Goal: Task Accomplishment & Management: Manage account settings

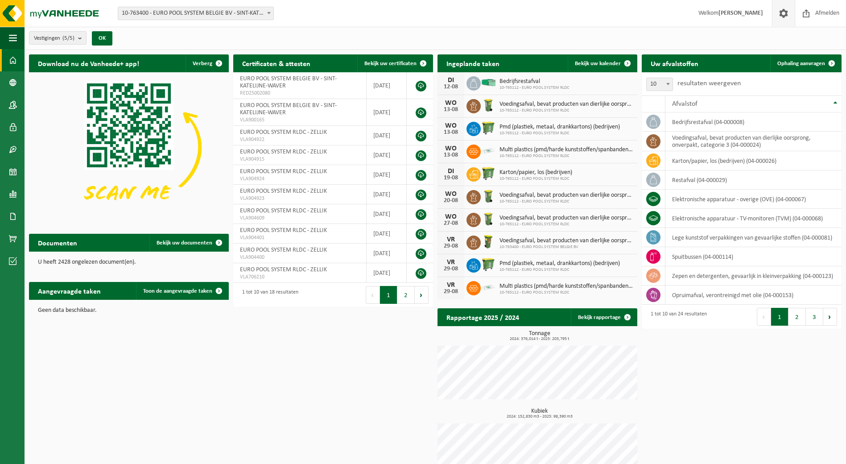
click at [417, 16] on span at bounding box center [783, 13] width 13 height 26
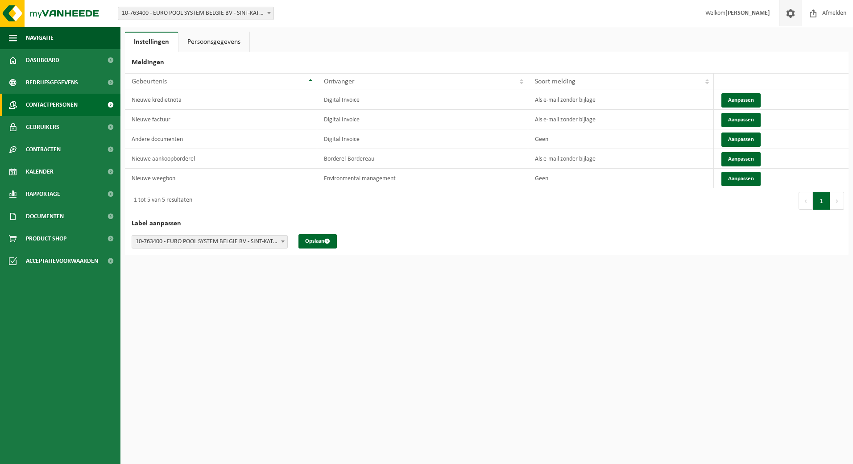
click at [53, 102] on span "Contactpersonen" at bounding box center [52, 105] width 52 height 22
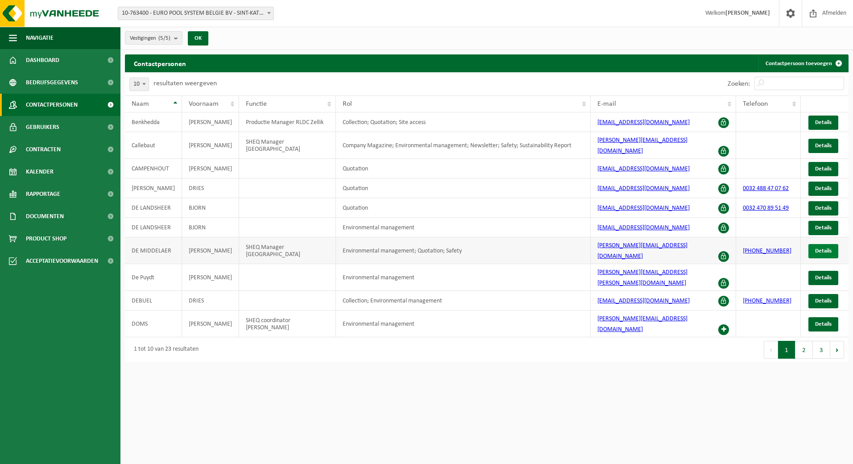
click at [821, 248] on span "Details" at bounding box center [823, 251] width 16 height 6
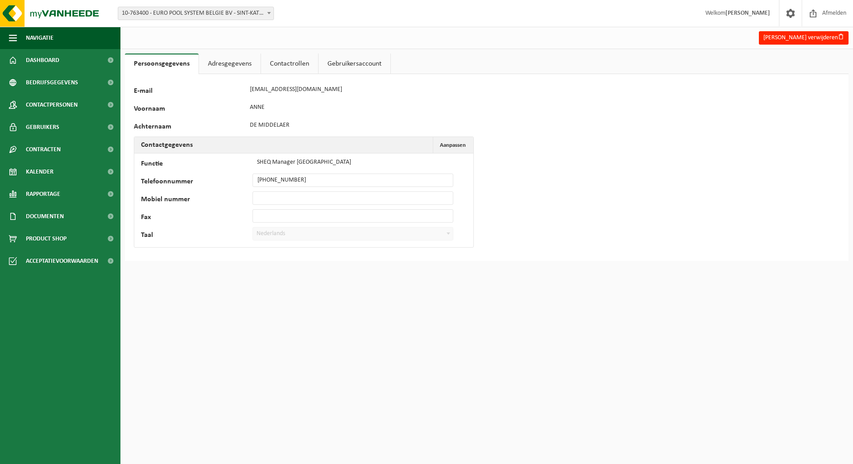
click at [239, 67] on link "Adresgegevens" at bounding box center [230, 64] width 62 height 21
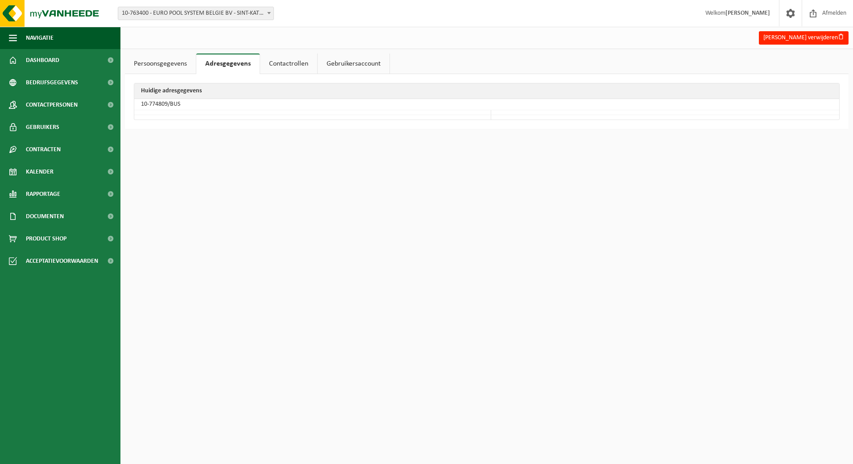
click at [333, 65] on link "Gebruikersaccount" at bounding box center [354, 64] width 72 height 21
click at [302, 62] on link "Contactrollen" at bounding box center [286, 64] width 57 height 21
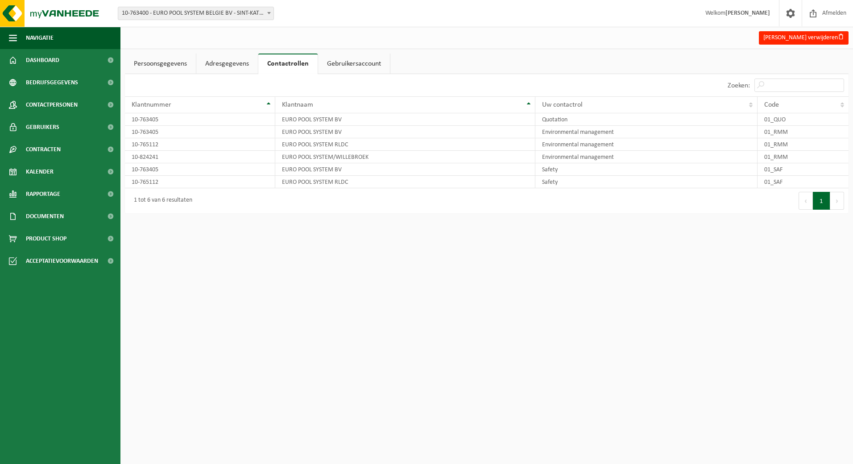
click at [235, 66] on link "Adresgegevens" at bounding box center [227, 64] width 62 height 21
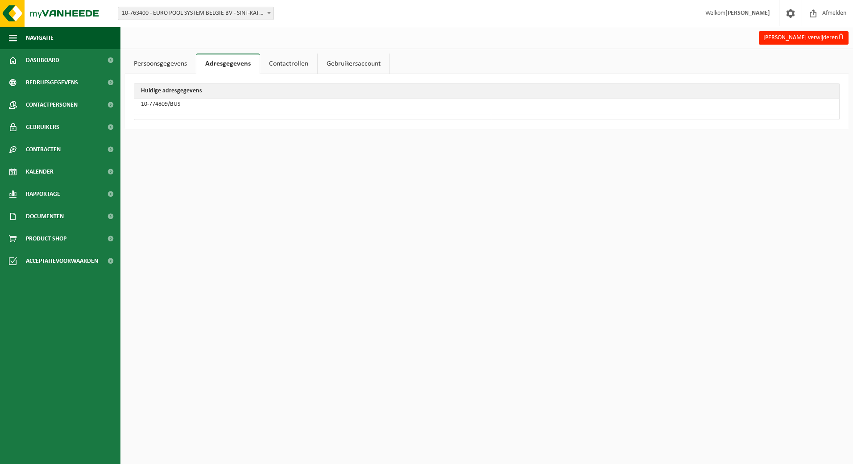
click at [169, 66] on link "Persoonsgegevens" at bounding box center [160, 64] width 71 height 21
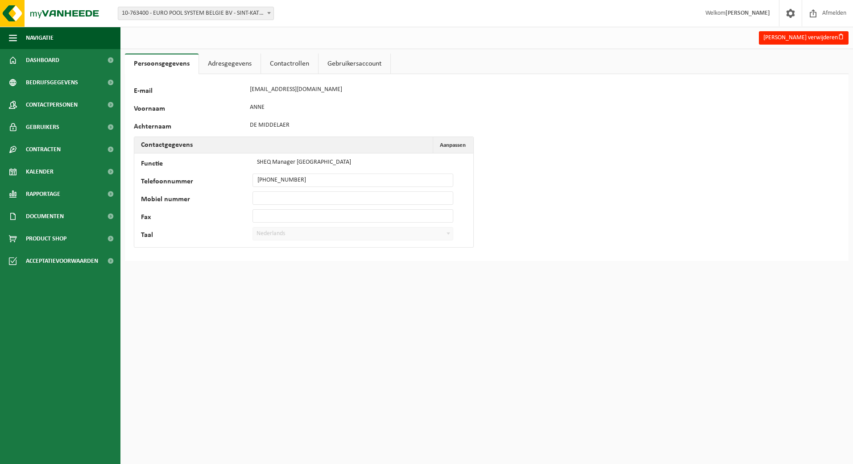
click at [217, 64] on link "Adresgegevens" at bounding box center [230, 64] width 62 height 21
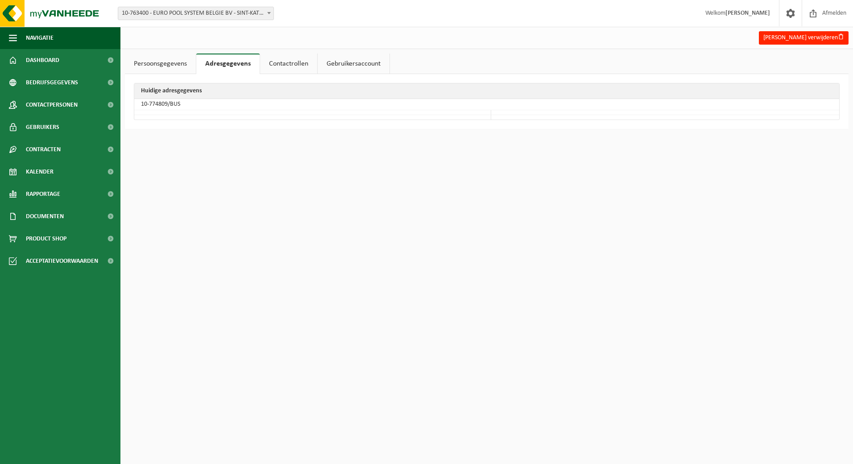
click at [172, 62] on link "Persoonsgegevens" at bounding box center [160, 64] width 71 height 21
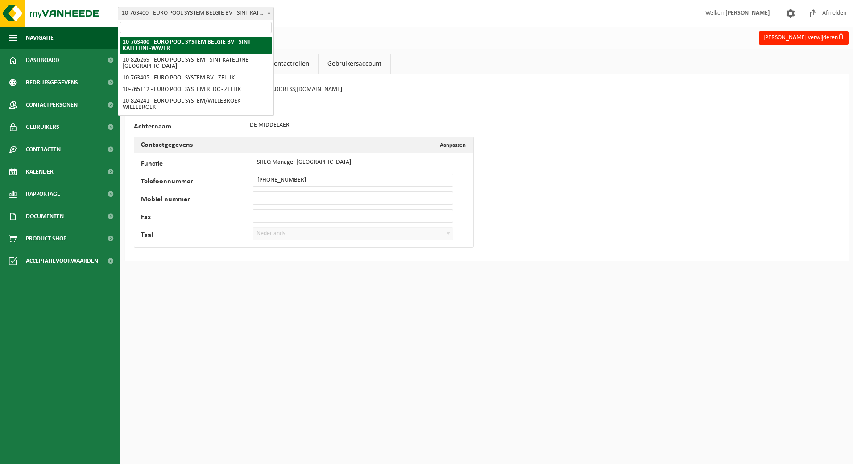
click at [199, 10] on span "10-763400 - EURO POOL SYSTEM BELGIE BV - SINT-KATELIJNE-WAVER" at bounding box center [195, 13] width 155 height 12
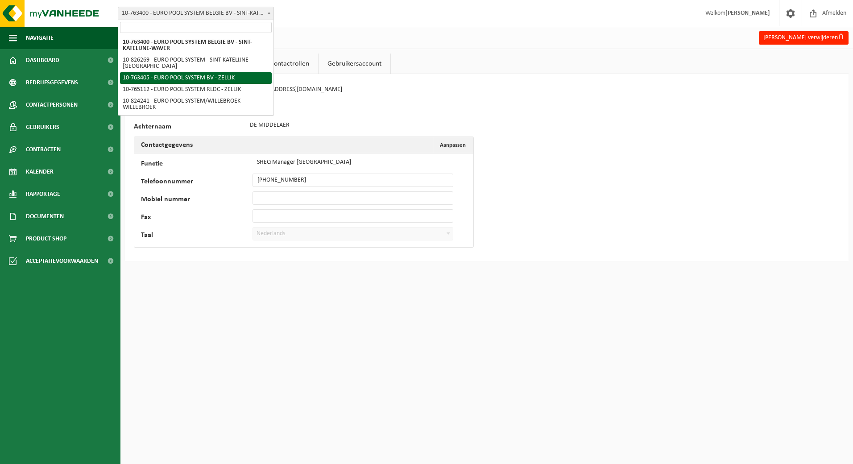
select select "12661"
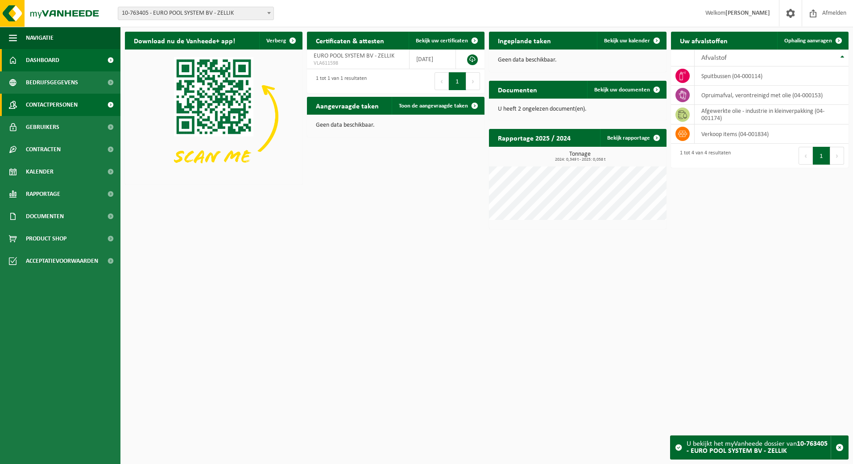
click at [61, 107] on span "Contactpersonen" at bounding box center [52, 105] width 52 height 22
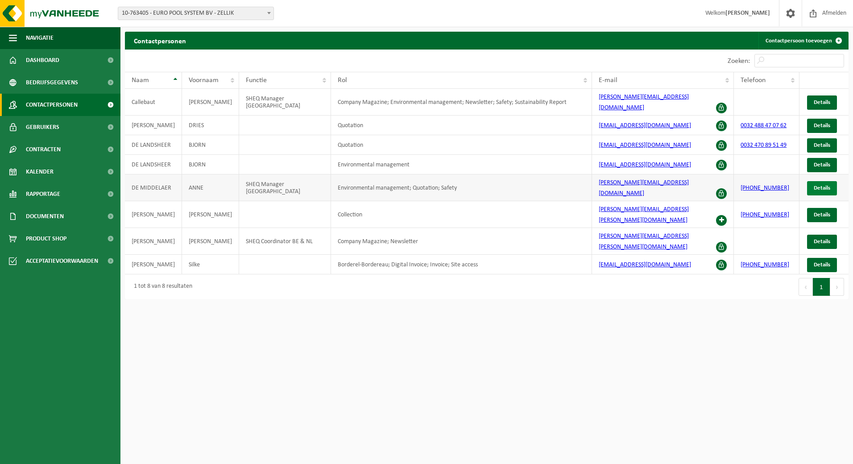
click at [814, 185] on span "Details" at bounding box center [821, 188] width 16 height 6
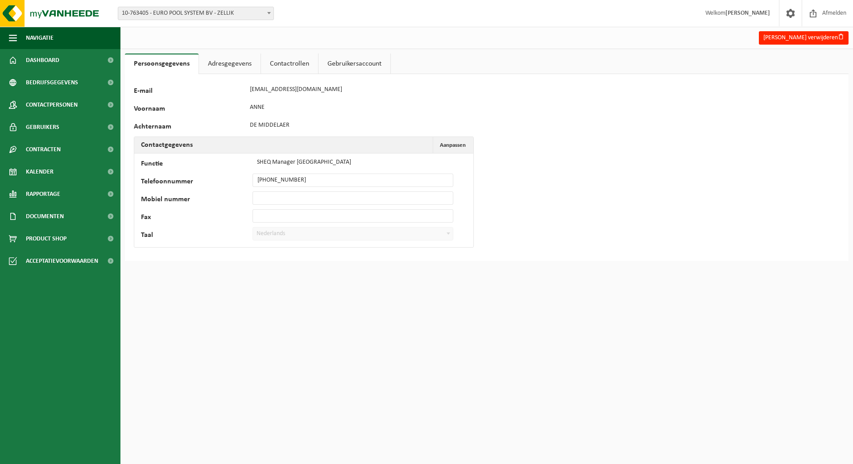
click at [222, 66] on link "Adresgegevens" at bounding box center [230, 64] width 62 height 21
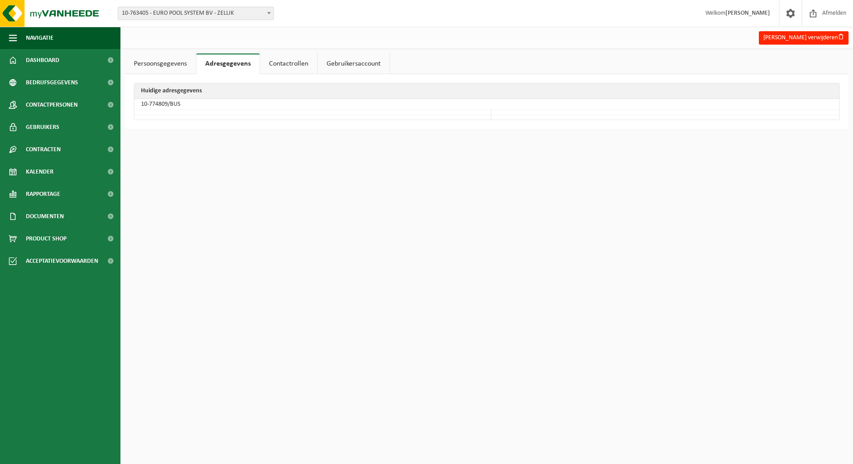
click at [299, 71] on link "Contactrollen" at bounding box center [288, 64] width 57 height 21
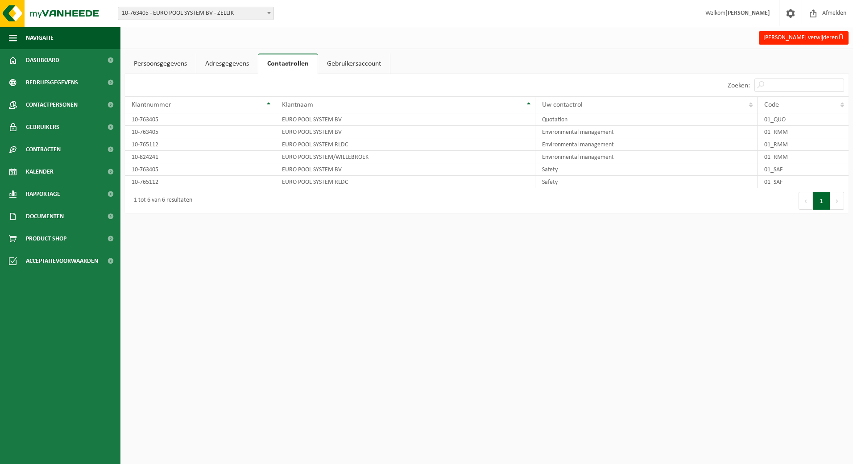
drag, startPoint x: 359, startPoint y: 65, endPoint x: 364, endPoint y: 67, distance: 5.4
click at [360, 66] on link "Gebruikersaccount" at bounding box center [354, 64] width 72 height 21
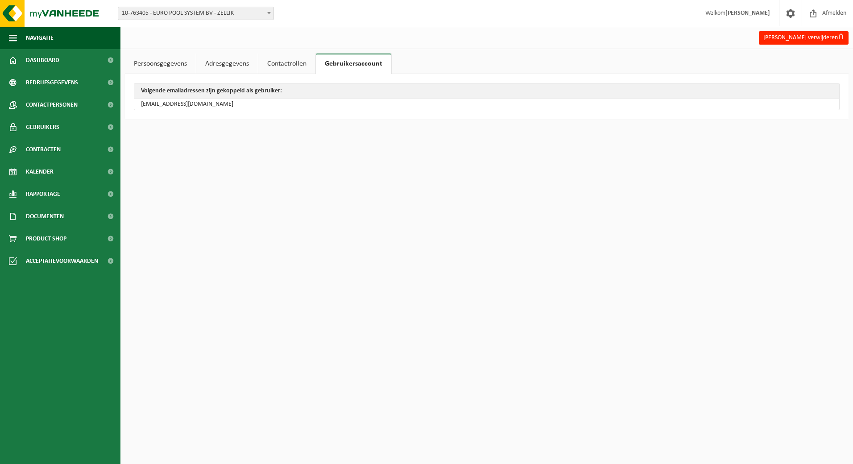
click at [169, 66] on link "Persoonsgegevens" at bounding box center [160, 64] width 71 height 21
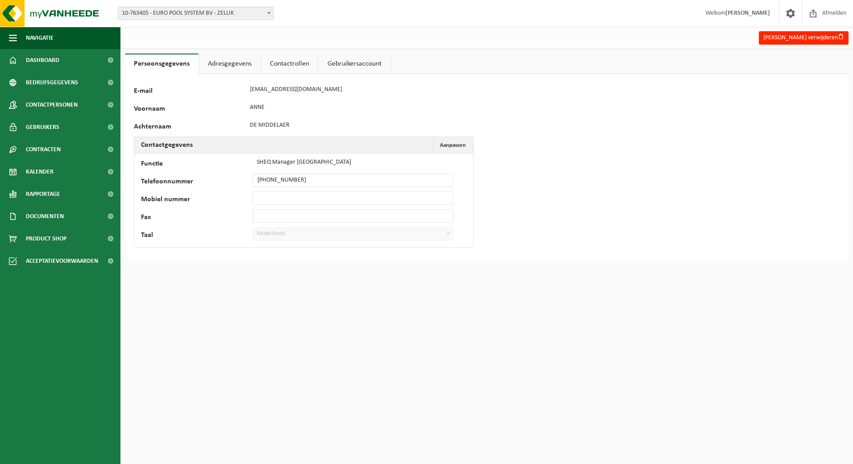
click at [221, 71] on link "Adresgegevens" at bounding box center [230, 64] width 62 height 21
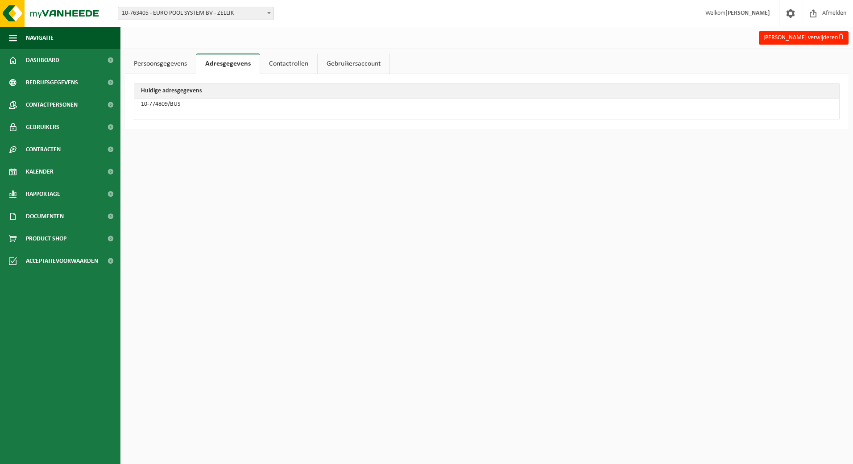
click at [277, 63] on link "Contactrollen" at bounding box center [288, 64] width 57 height 21
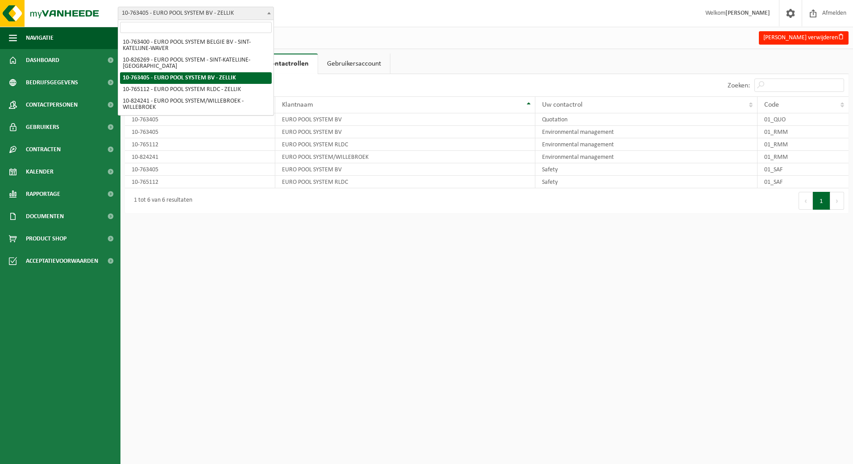
click at [192, 14] on span "10-763405 - EURO POOL SYSTEM BV - ZELLIK" at bounding box center [195, 13] width 155 height 12
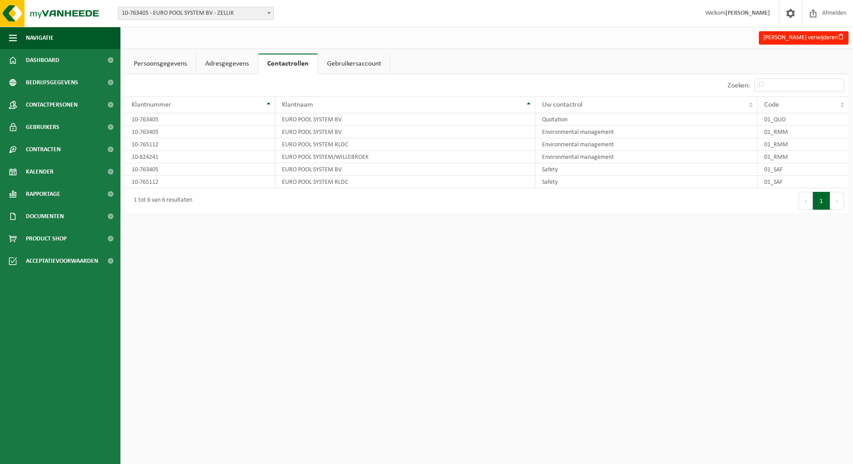
click at [192, 14] on span "10-763405 - EURO POOL SYSTEM BV - ZELLIK" at bounding box center [195, 13] width 155 height 12
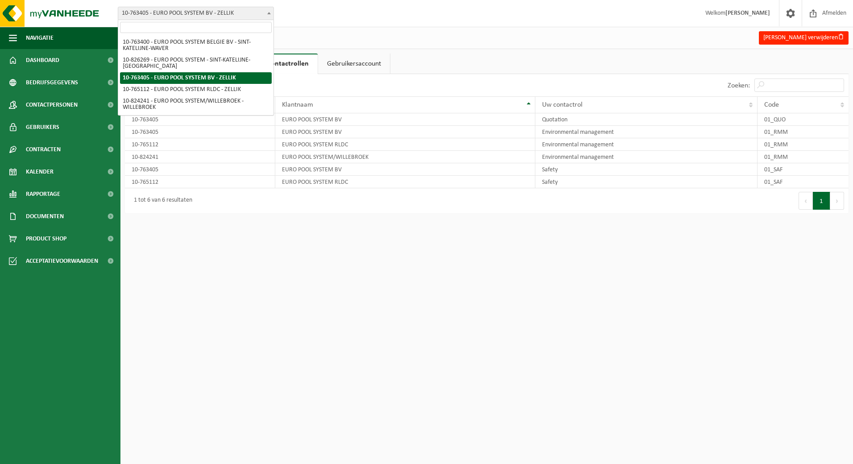
click at [192, 14] on span "10-763405 - EURO POOL SYSTEM BV - ZELLIK" at bounding box center [195, 13] width 155 height 12
click at [52, 131] on span "Gebruikers" at bounding box center [42, 127] width 33 height 22
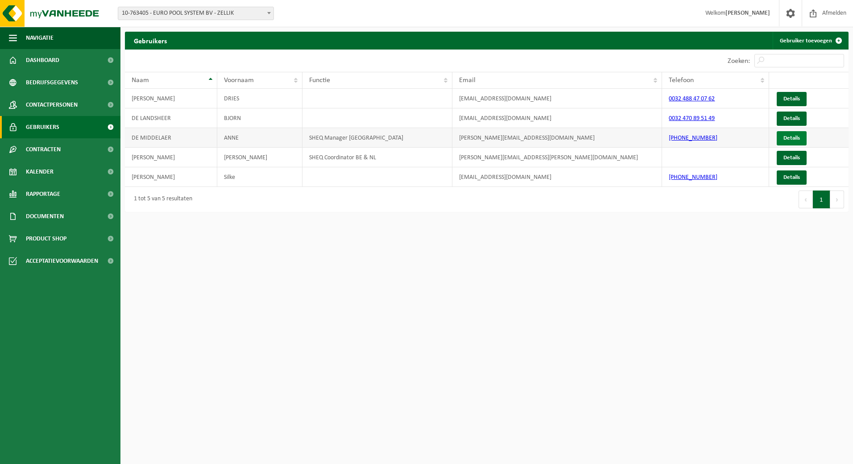
click at [791, 138] on span "Details" at bounding box center [791, 138] width 16 height 6
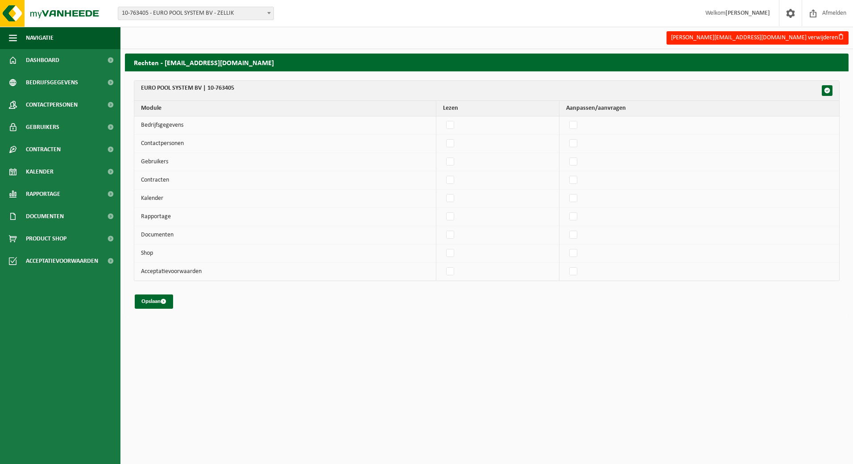
click at [268, 80] on table "EURO POOL SYSTEM BV | 10-763405 Module Lezen Aanpassen/aanvragen Bedrijfsgegeve…" at bounding box center [486, 180] width 705 height 201
click at [276, 90] on th "EURO POOL SYSTEM BV | 10-763405" at bounding box center [486, 91] width 705 height 20
click at [828, 92] on span "button" at bounding box center [827, 90] width 6 height 6
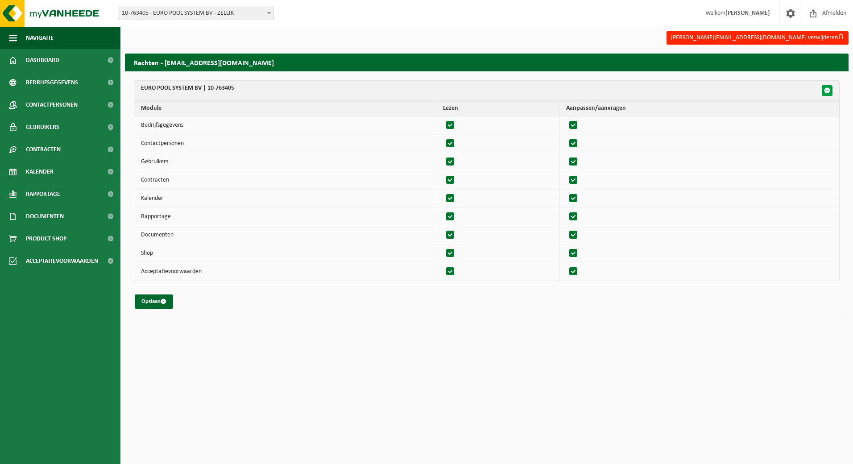
checkbox input "true"
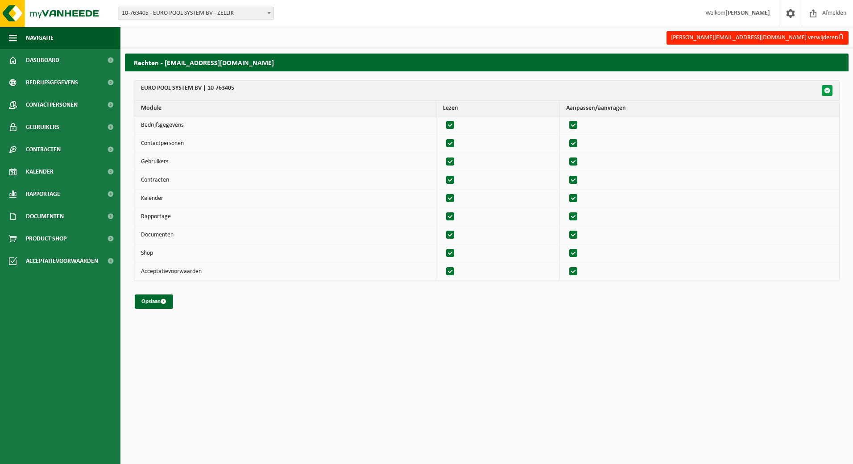
checkbox input "true"
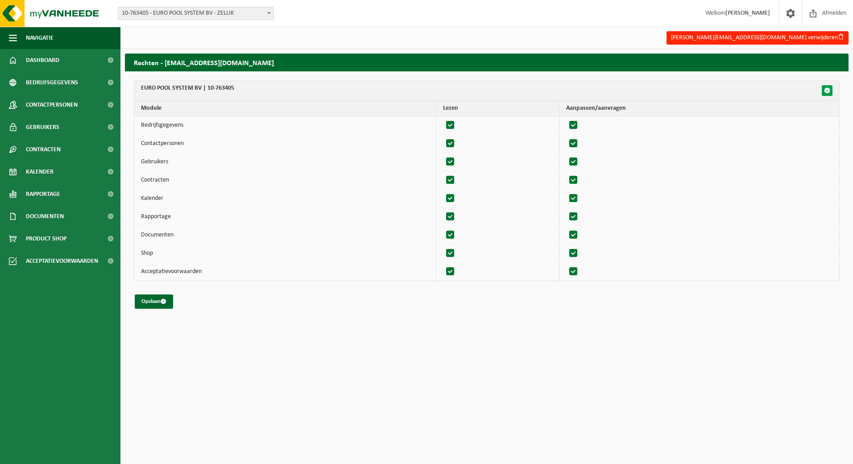
checkbox input "true"
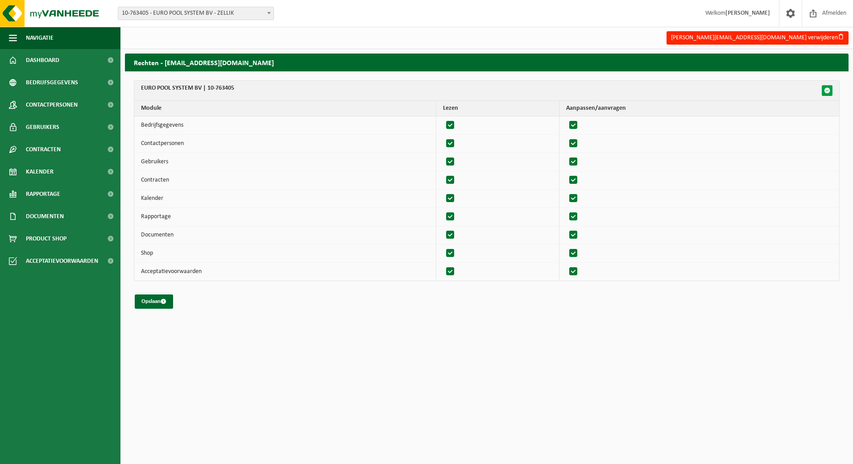
checkbox input "true"
click at [828, 91] on span "button" at bounding box center [827, 90] width 6 height 6
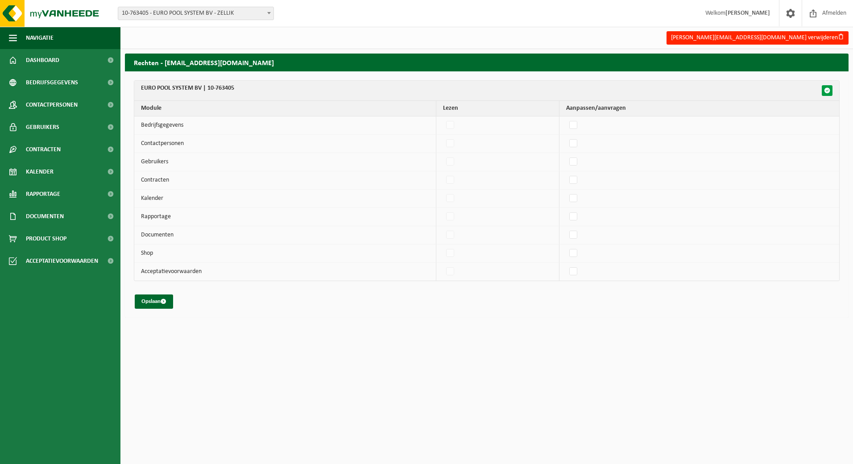
checkbox input "false"
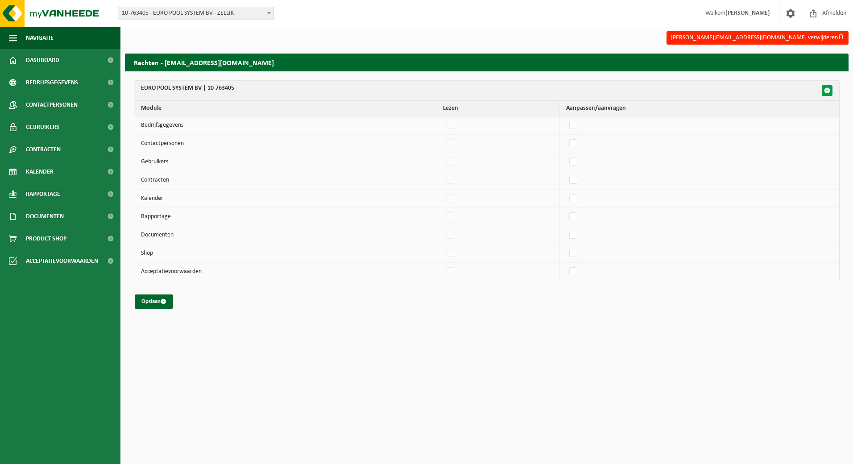
checkbox input "false"
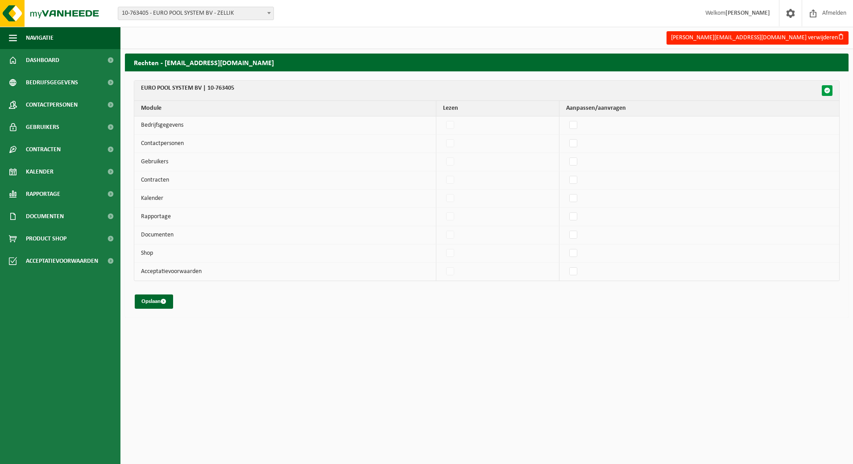
checkbox input "false"
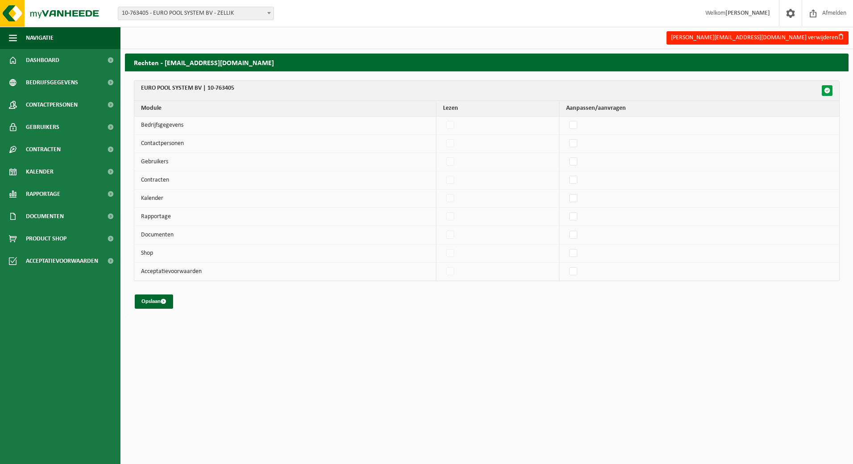
checkbox input "false"
drag, startPoint x: 207, startPoint y: 87, endPoint x: 239, endPoint y: 86, distance: 32.1
click at [239, 86] on th "EURO POOL SYSTEM BV | 10-763405" at bounding box center [486, 91] width 705 height 20
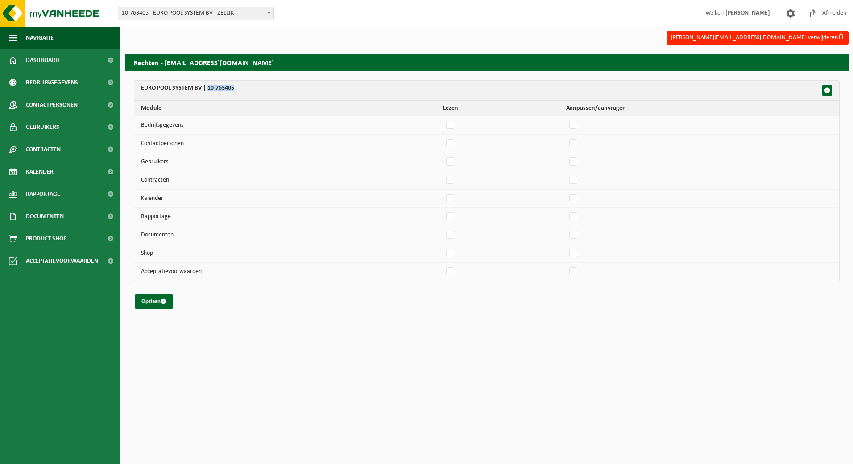
drag, startPoint x: 239, startPoint y: 86, endPoint x: 244, endPoint y: 88, distance: 4.8
click at [244, 88] on th "EURO POOL SYSTEM BV | 10-763405" at bounding box center [486, 91] width 705 height 20
click at [829, 89] on span "button" at bounding box center [827, 90] width 6 height 6
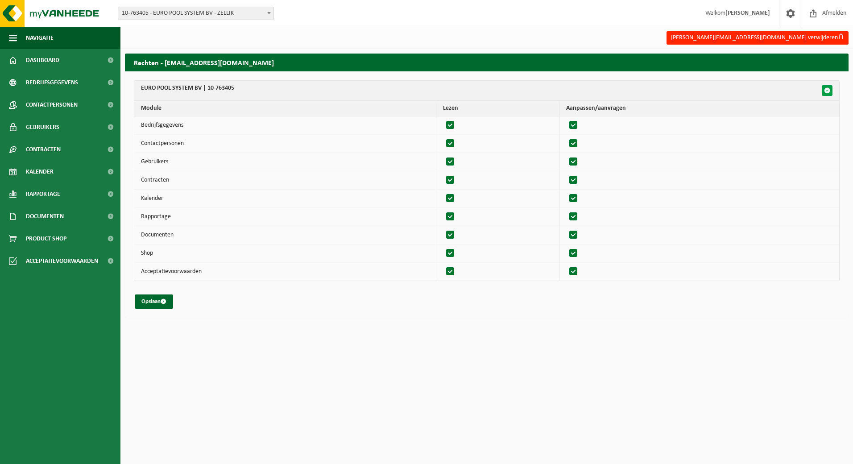
checkbox input "true"
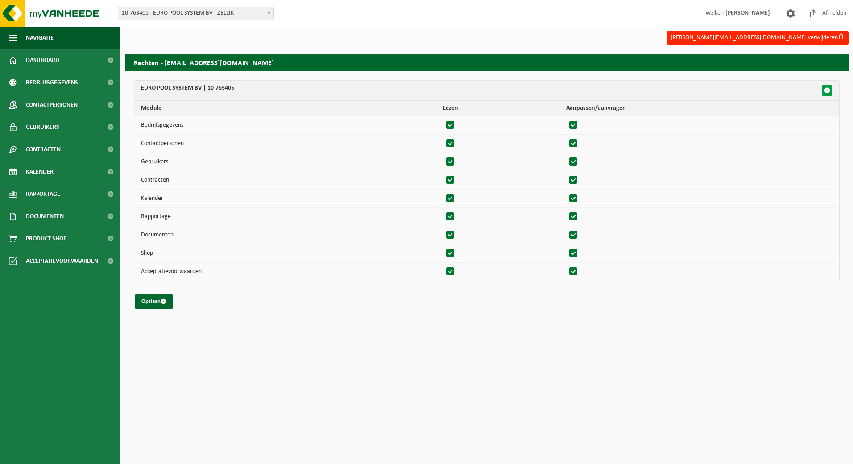
checkbox input "true"
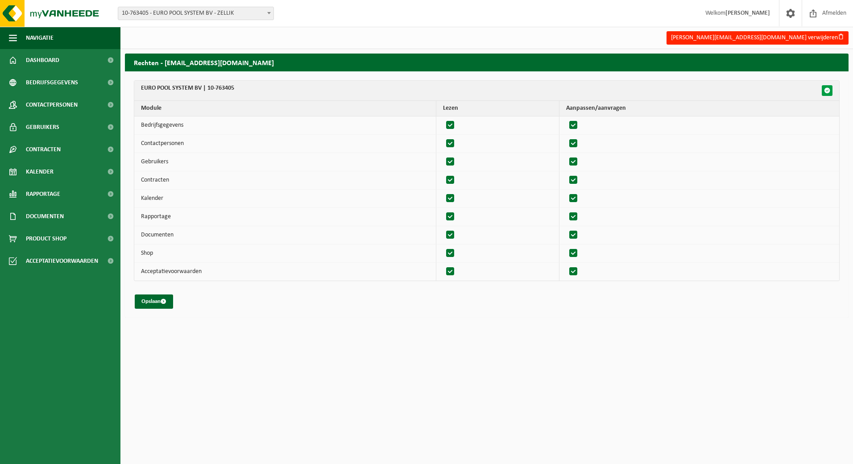
checkbox input "true"
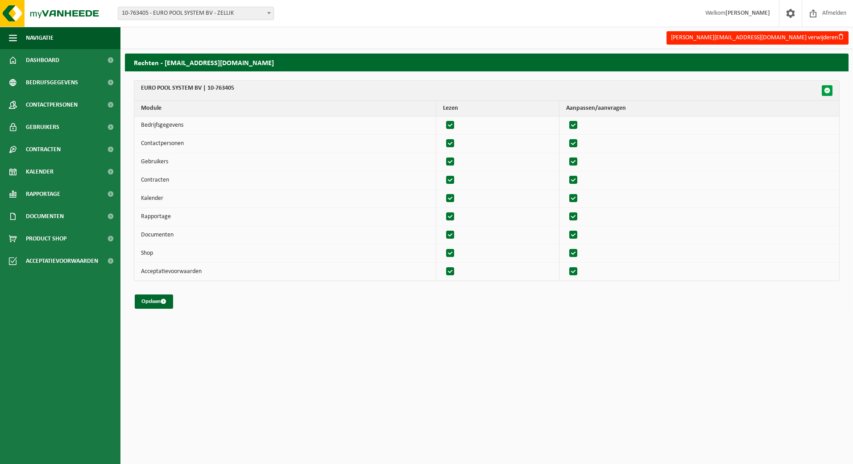
checkbox input "true"
click at [154, 305] on button "Opslaan" at bounding box center [154, 301] width 38 height 14
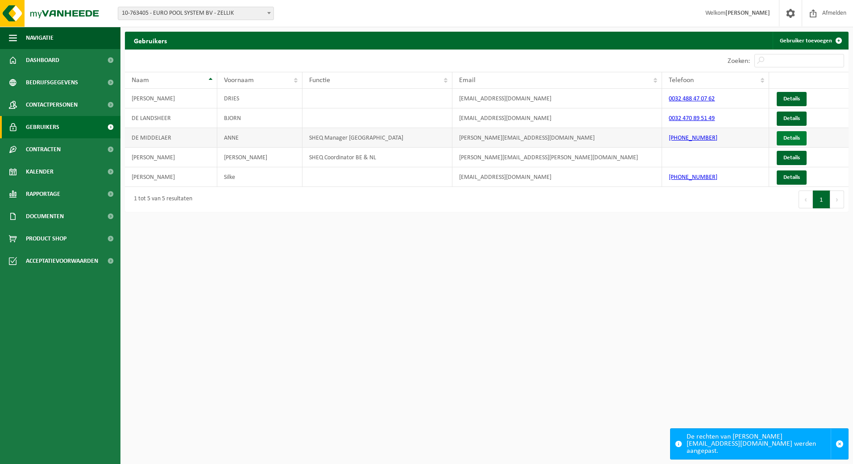
click at [792, 139] on span "Details" at bounding box center [791, 138] width 16 height 6
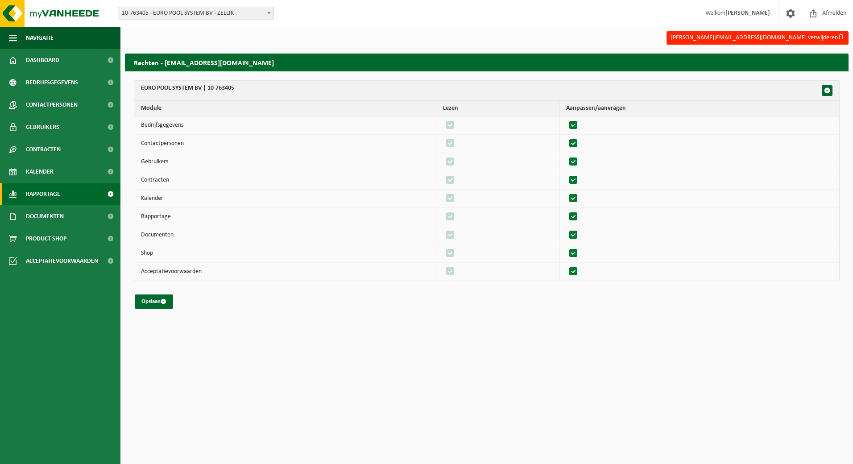
click at [68, 193] on link "Rapportage" at bounding box center [60, 194] width 120 height 22
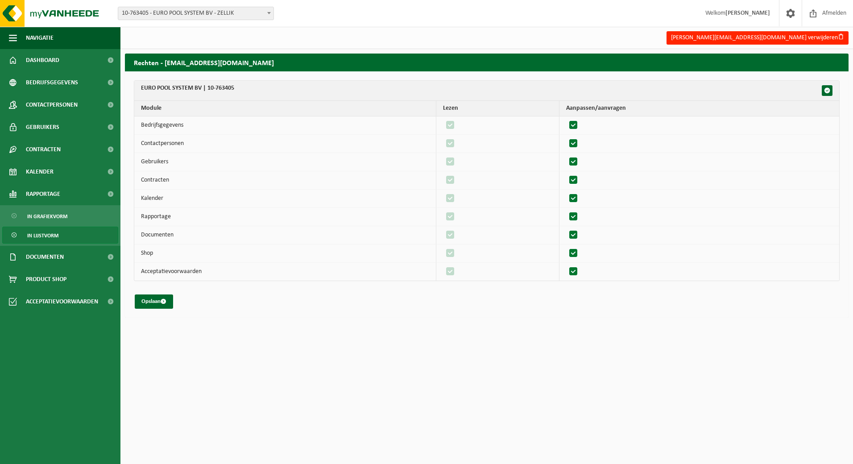
click at [68, 239] on link "In lijstvorm" at bounding box center [60, 235] width 116 height 17
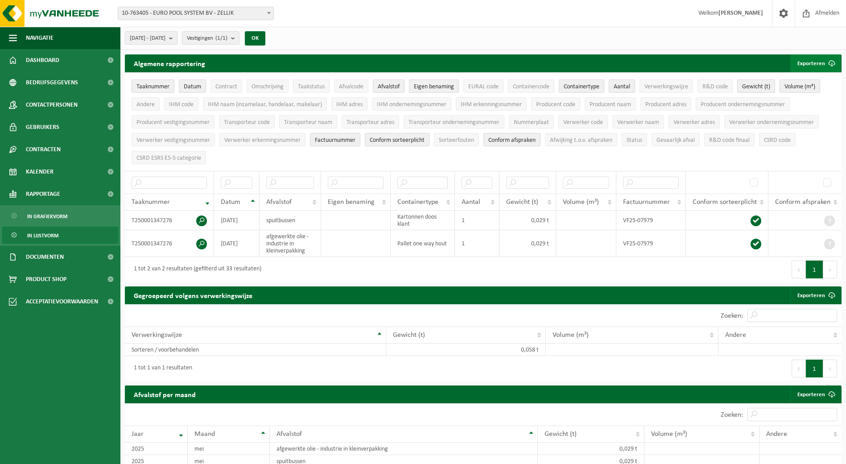
click at [821, 61] on button "Exporteren" at bounding box center [815, 63] width 50 height 18
click at [759, 39] on div "[DATE] - [DATE] Huidige maand Vorige maand Laatste 6 maanden Huidig jaar Vorig …" at bounding box center [483, 38] width 726 height 23
click at [165, 40] on span "[DATE] - [DATE]" at bounding box center [148, 38] width 36 height 13
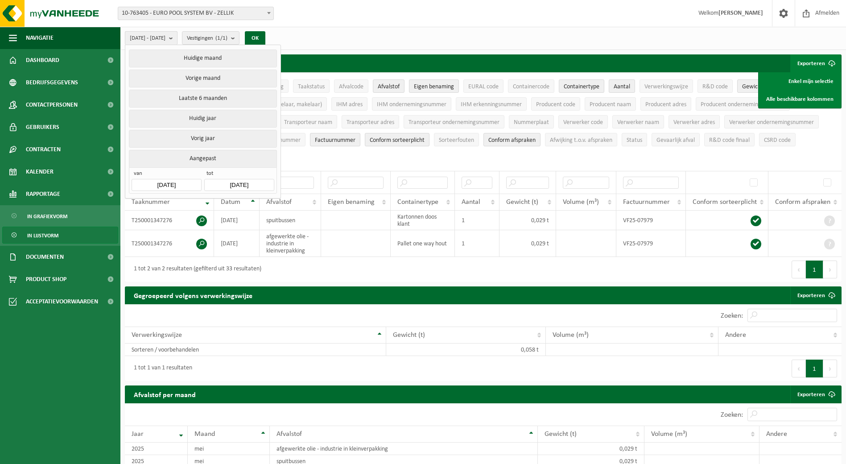
click at [165, 40] on span "[DATE] - [DATE]" at bounding box center [148, 38] width 36 height 13
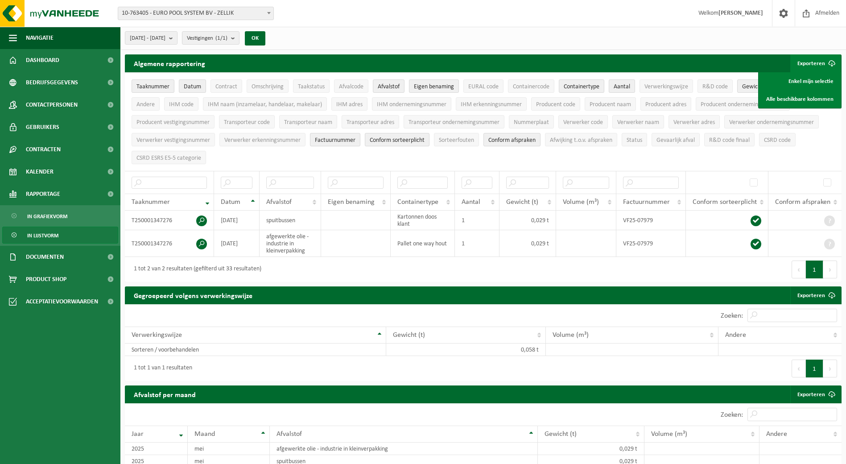
click at [330, 37] on div "[DATE] - [DATE] Huidige maand Vorige maand Laatste 6 maanden Huidig jaar Vorig …" at bounding box center [483, 38] width 726 height 23
click at [41, 131] on span "Gebruikers" at bounding box center [42, 127] width 33 height 22
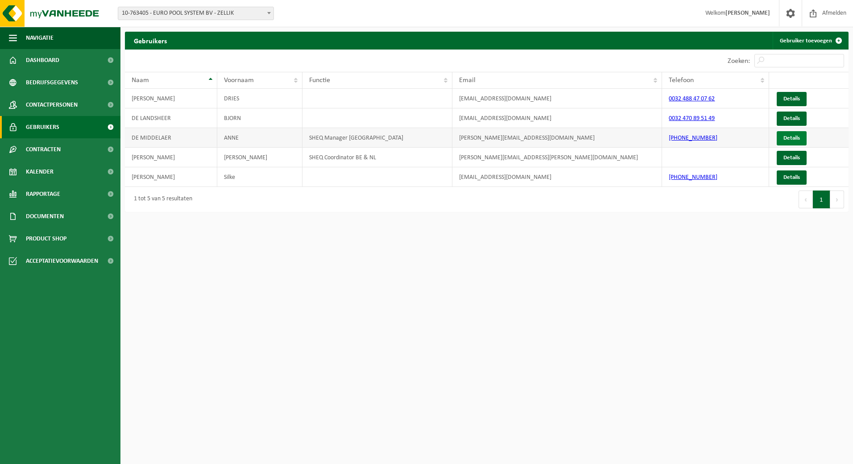
click at [792, 141] on link "Details" at bounding box center [791, 138] width 30 height 14
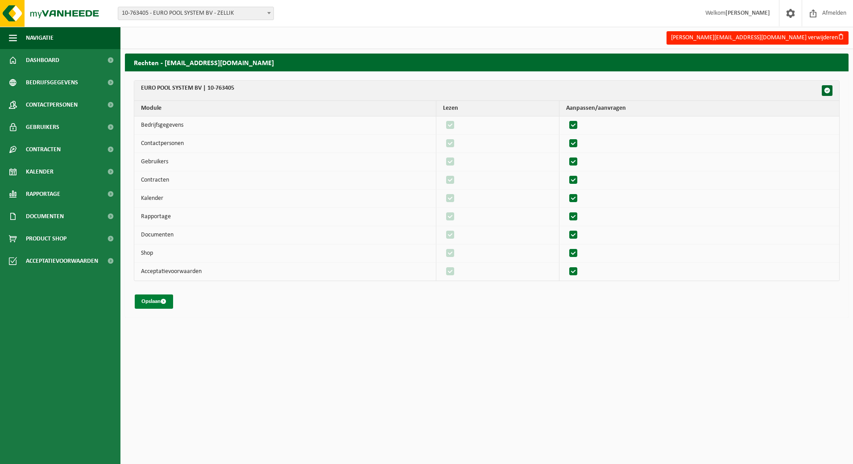
click at [166, 304] on span "submit" at bounding box center [164, 301] width 6 height 6
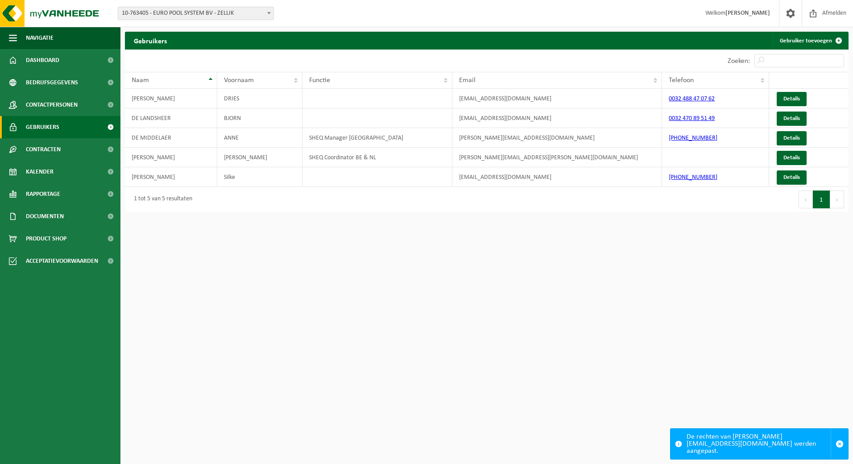
click at [833, 200] on button "Volgende" at bounding box center [837, 199] width 14 height 18
